Goal: Task Accomplishment & Management: Manage account settings

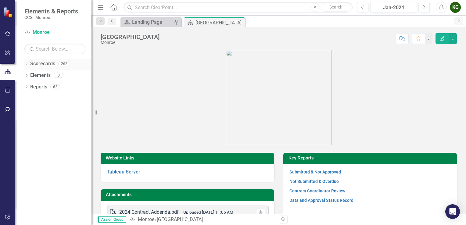
click at [26, 65] on icon "Dropdown" at bounding box center [26, 64] width 4 height 3
click at [28, 74] on icon "Dropdown" at bounding box center [29, 75] width 5 height 4
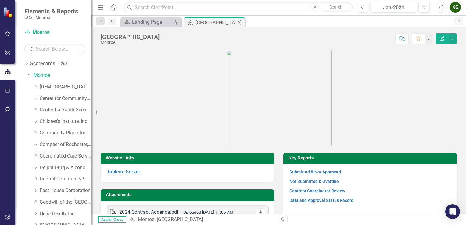
click at [49, 157] on link "Coordinated Care Services Inc." at bounding box center [66, 156] width 52 height 7
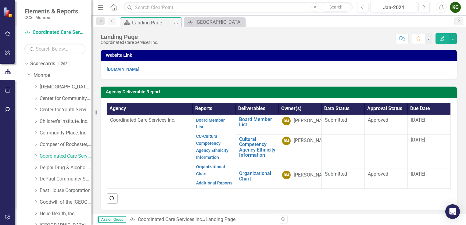
click at [63, 154] on link "Coordinated Care Services Inc." at bounding box center [66, 156] width 52 height 7
click at [37, 154] on icon "Dropdown" at bounding box center [36, 156] width 5 height 4
click at [391, 7] on div "Jan-2024" at bounding box center [393, 7] width 42 height 7
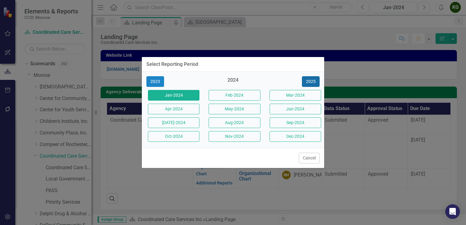
click at [315, 79] on button "2025" at bounding box center [311, 81] width 18 height 11
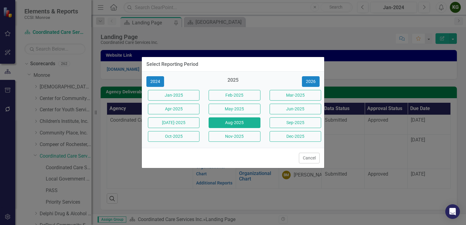
click at [243, 123] on button "Aug-2025" at bounding box center [235, 122] width 52 height 11
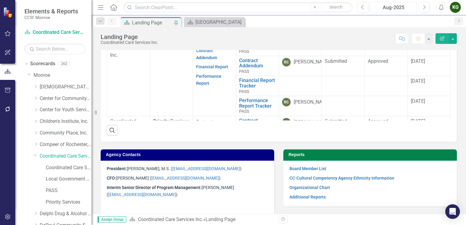
scroll to position [283, 0]
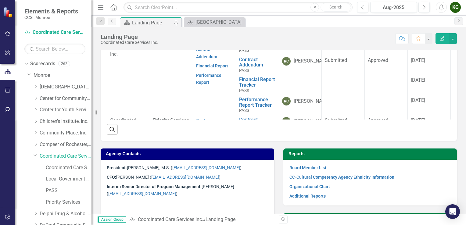
click at [456, 9] on div "KG" at bounding box center [455, 7] width 11 height 11
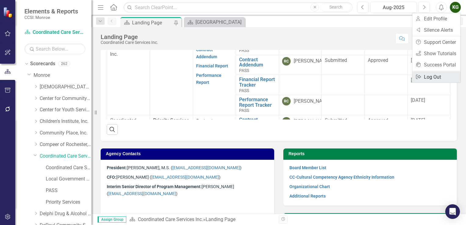
click at [436, 75] on link "Logout Log Out" at bounding box center [436, 76] width 48 height 11
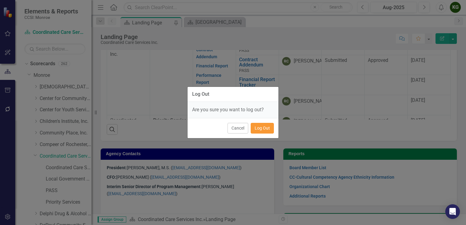
click at [264, 127] on button "Log Out" at bounding box center [262, 128] width 23 height 11
